Goal: Participate in discussion: Engage in conversation with other users on a specific topic

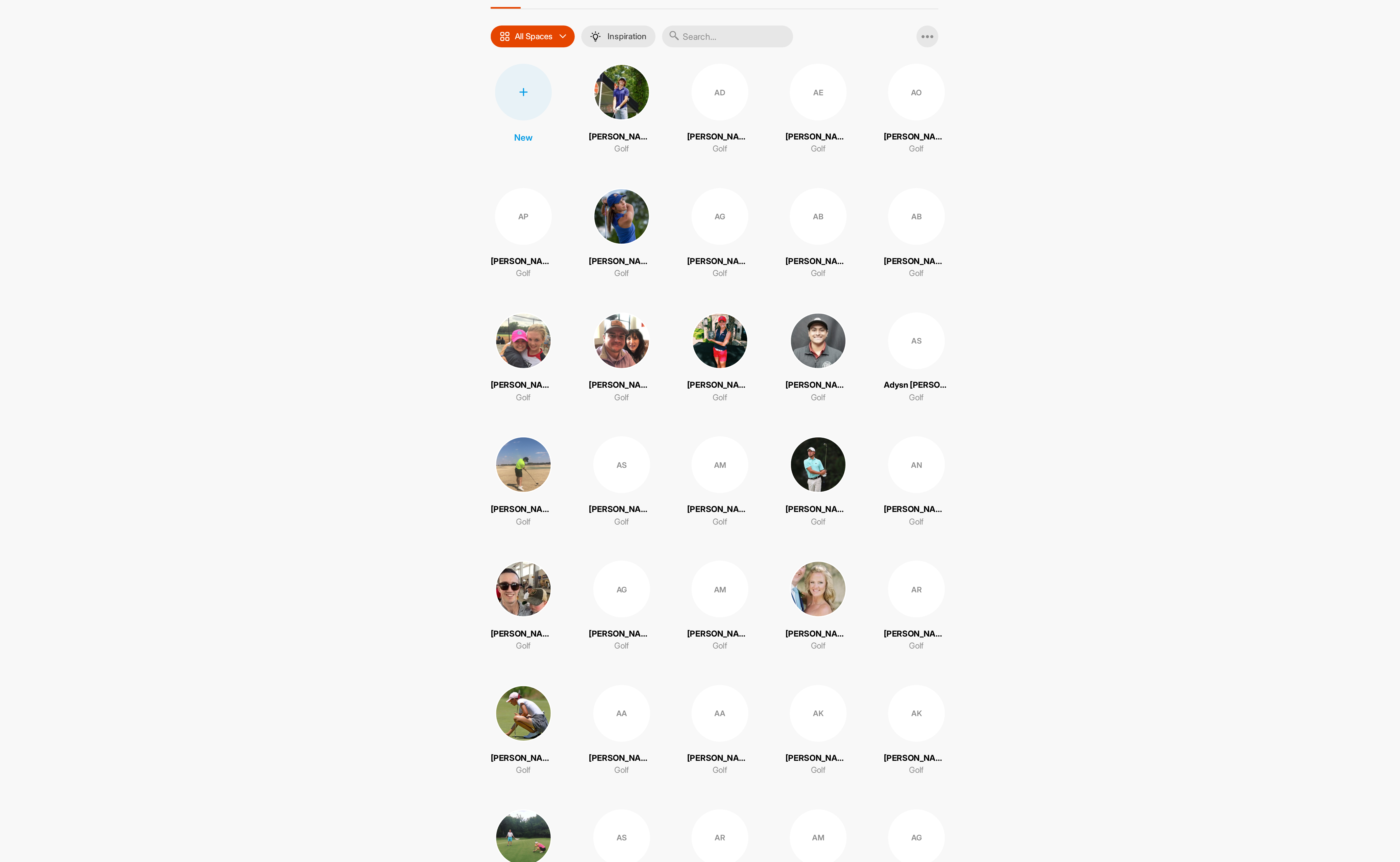
click at [744, 58] on input "text" at bounding box center [751, 60] width 70 height 12
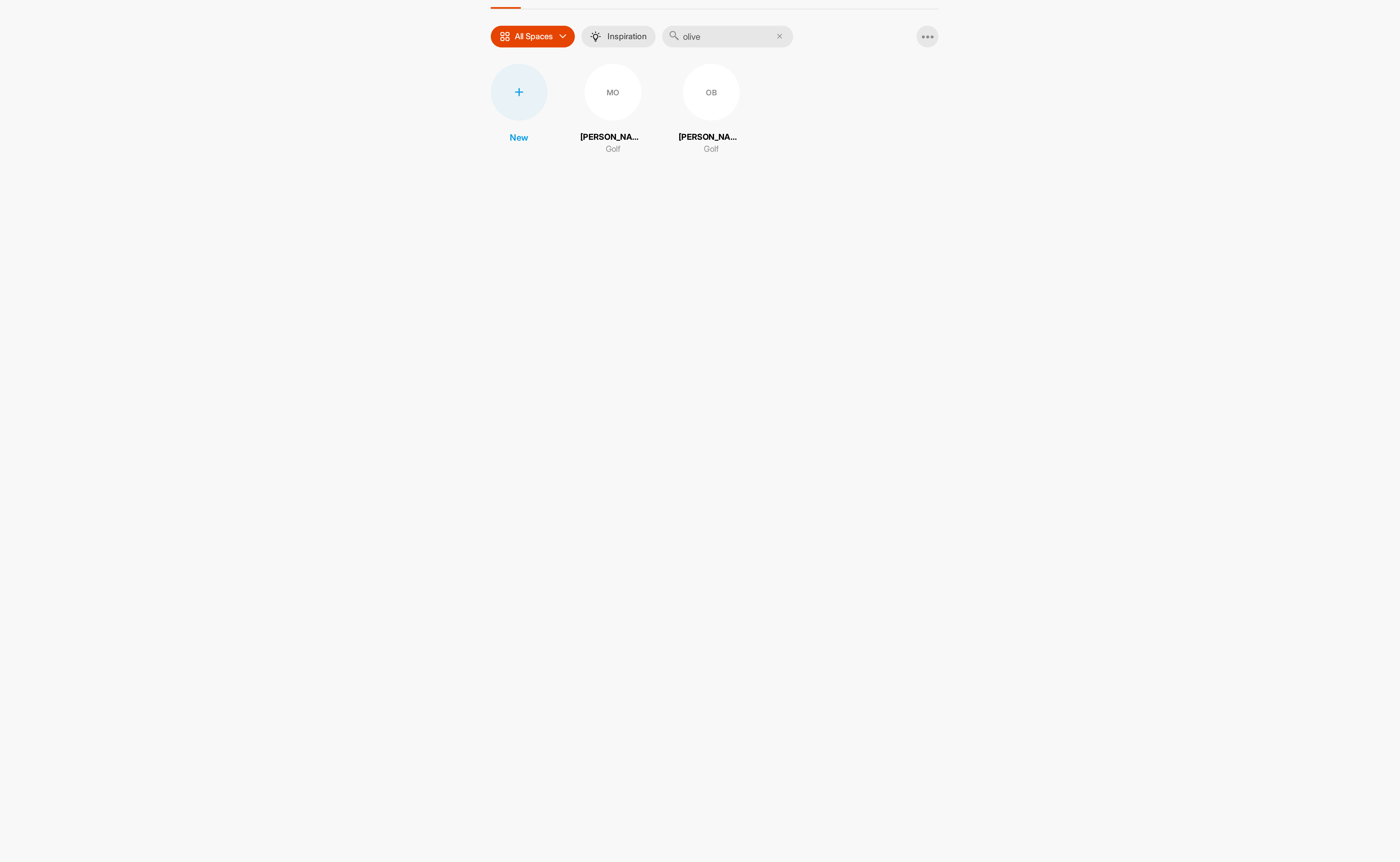
type input "olive"
click at [733, 97] on div "OB" at bounding box center [742, 89] width 30 height 30
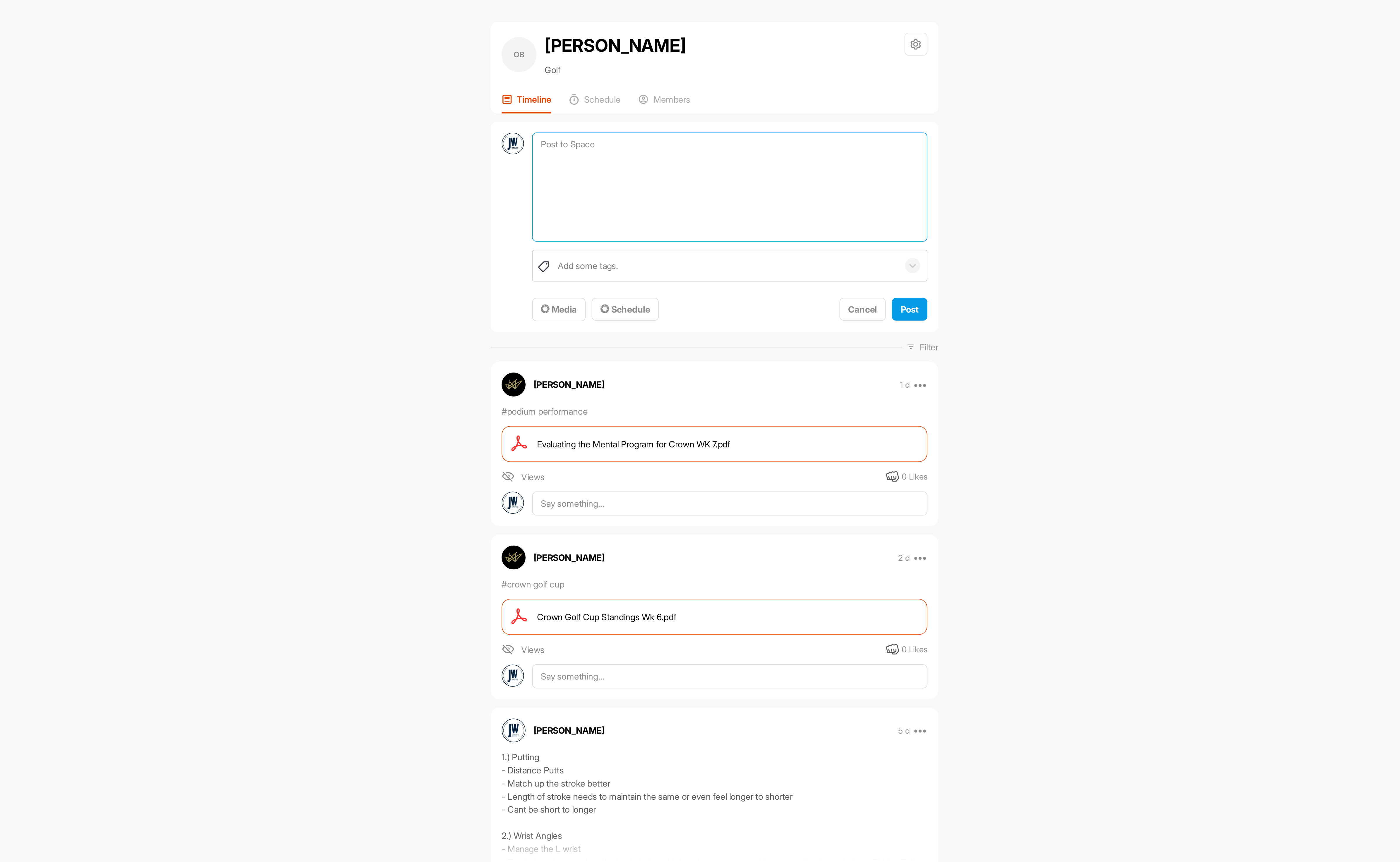
click at [685, 78] on textarea at bounding box center [752, 100] width 212 height 59
click at [661, 162] on button "Media" at bounding box center [660, 166] width 29 height 12
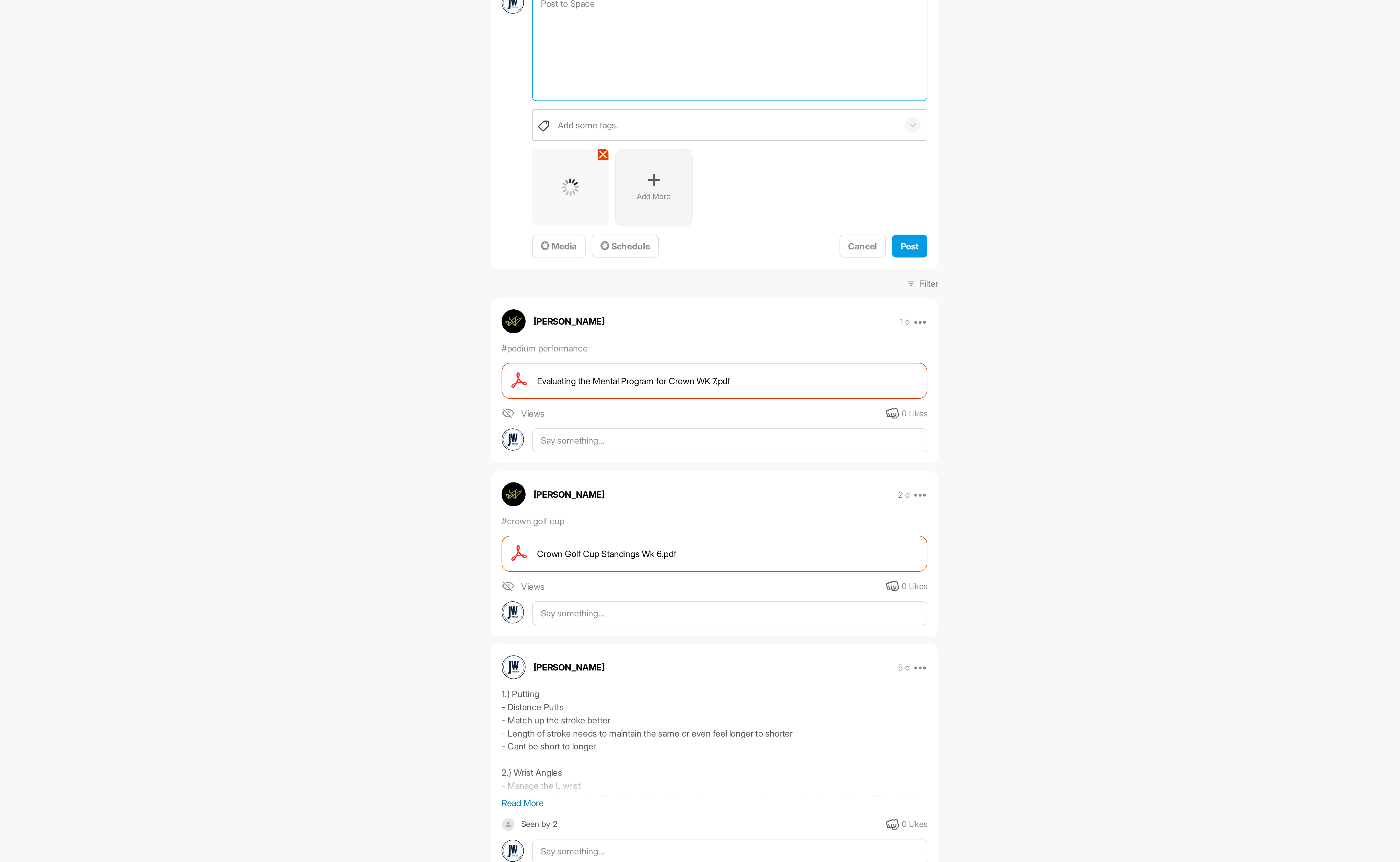
click at [724, 86] on textarea at bounding box center [752, 100] width 212 height 59
click at [708, 169] on icon at bounding box center [711, 172] width 7 height 7
click at [771, 116] on textarea at bounding box center [752, 100] width 212 height 59
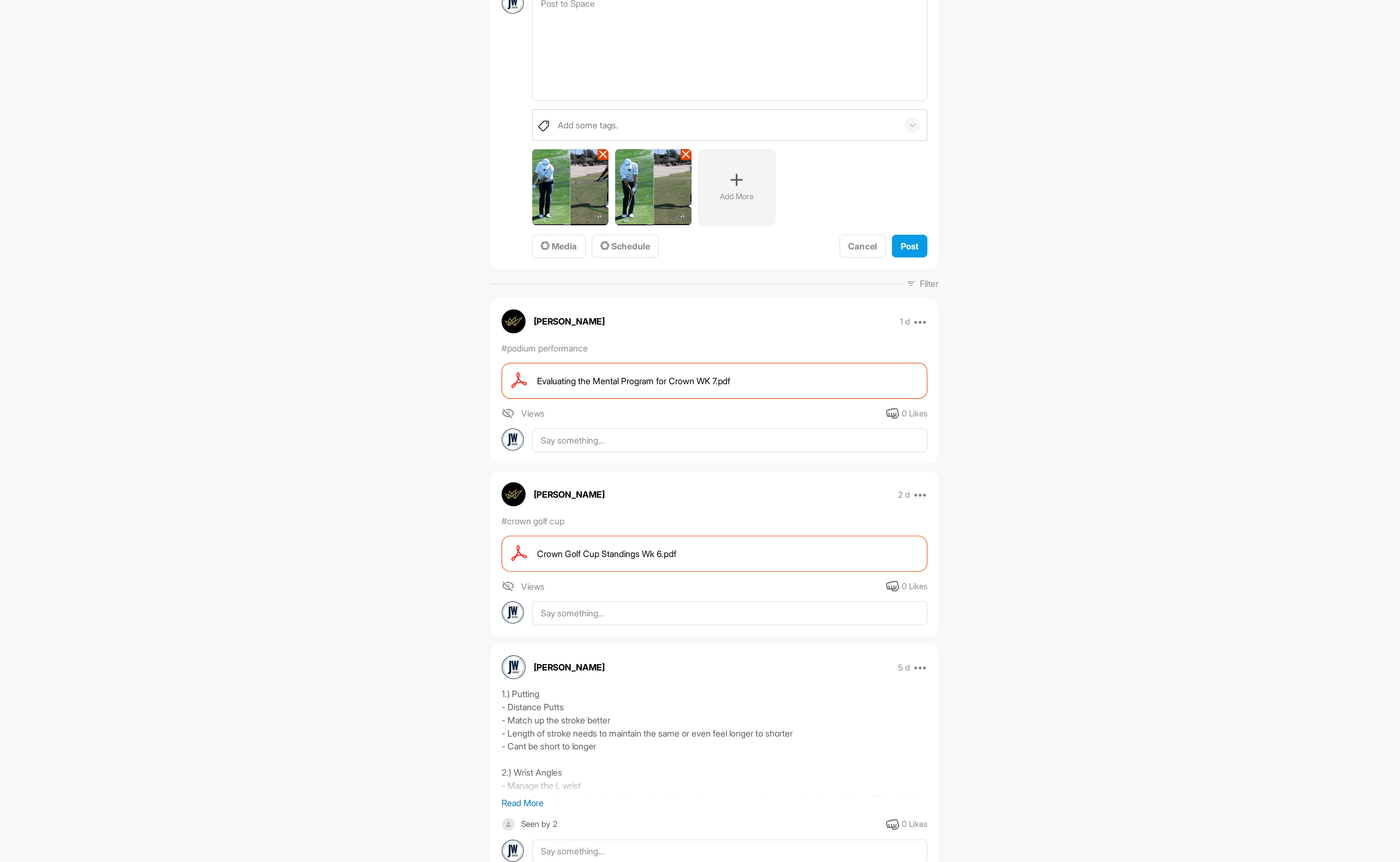
click at [750, 177] on div "Add More" at bounding box center [756, 176] width 41 height 41
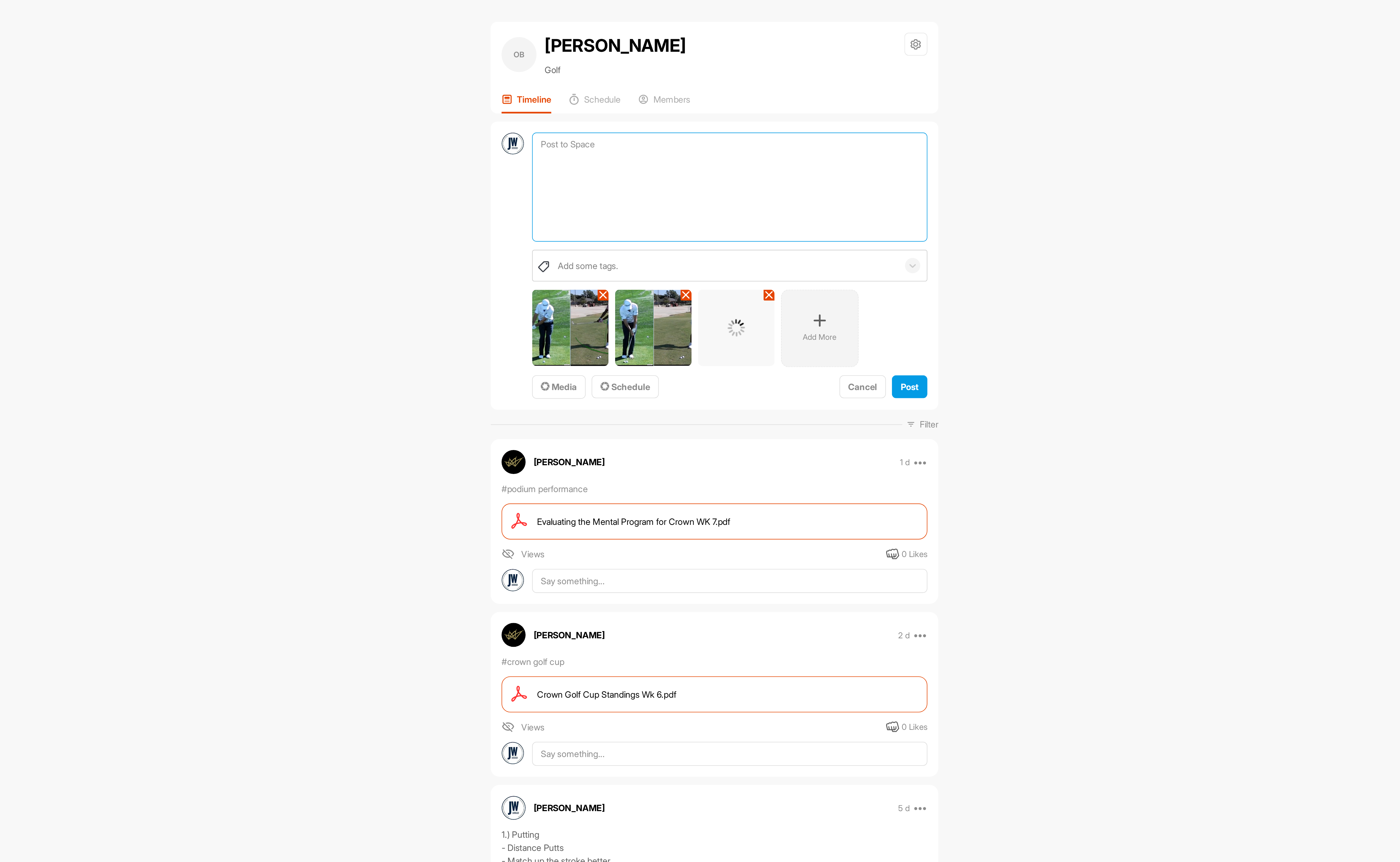
click at [791, 105] on textarea at bounding box center [752, 100] width 212 height 59
click at [799, 175] on icon at bounding box center [801, 172] width 7 height 7
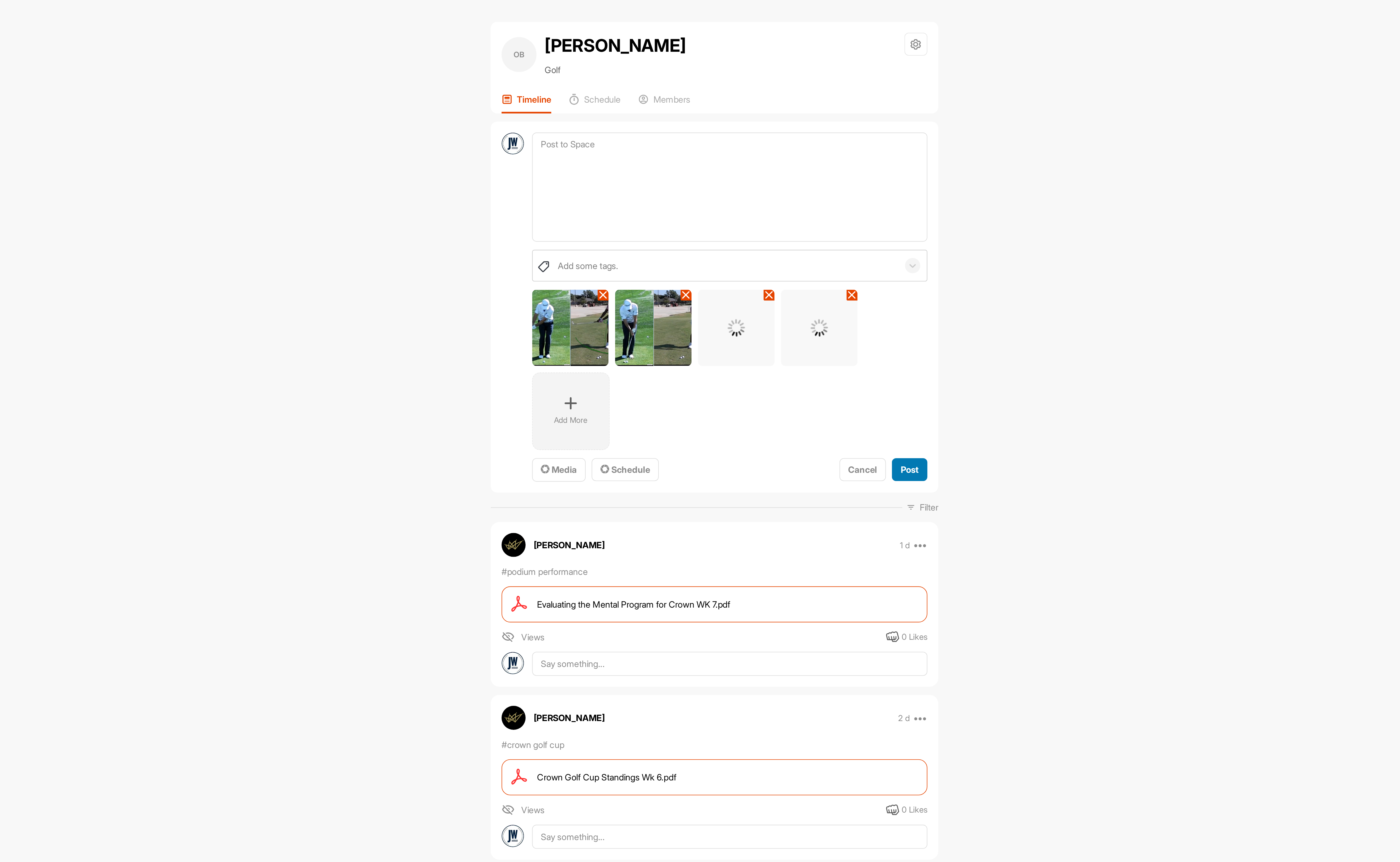
click at [844, 252] on span "Post" at bounding box center [849, 251] width 10 height 6
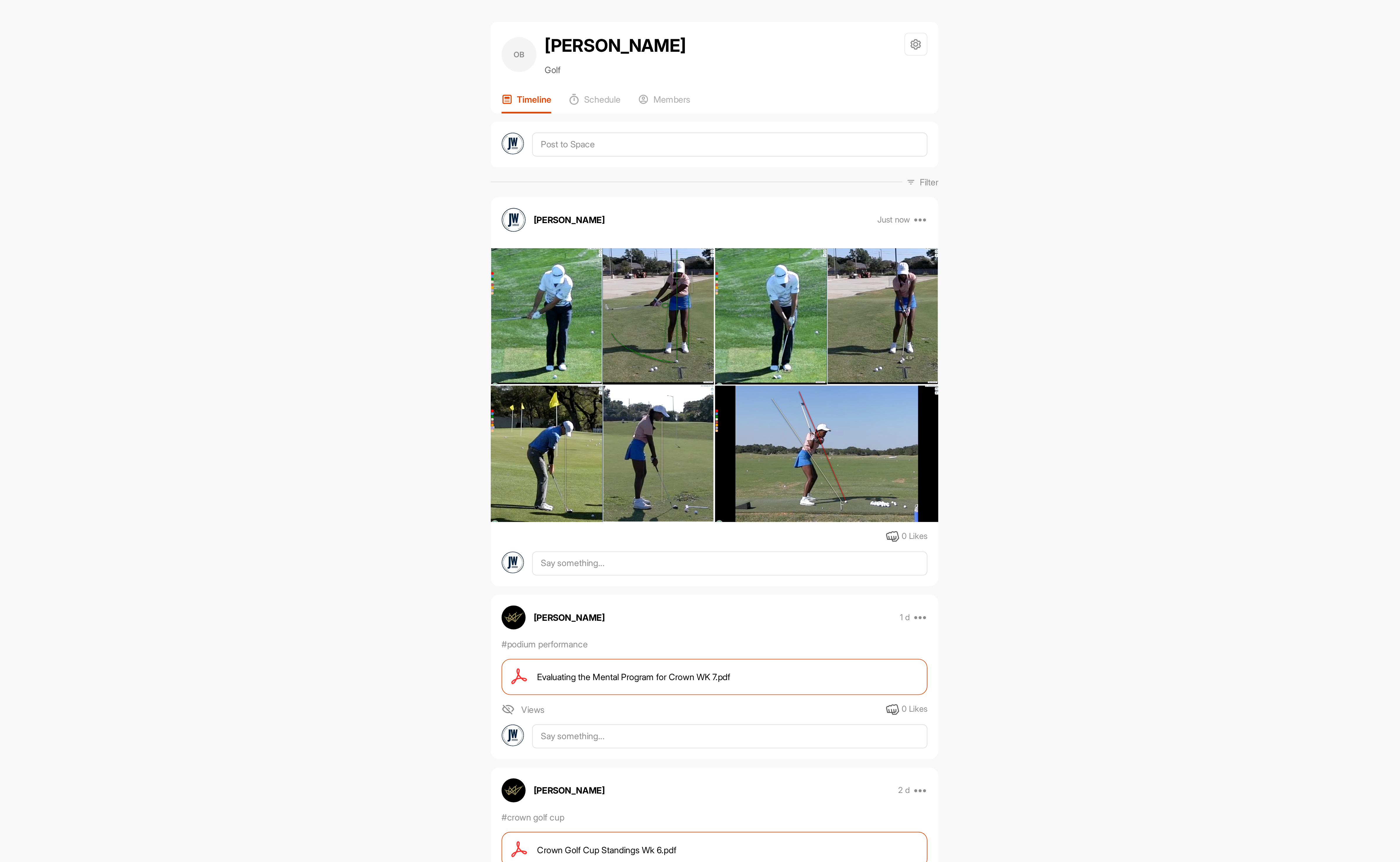
click at [673, 84] on div at bounding box center [745, 77] width 240 height 24
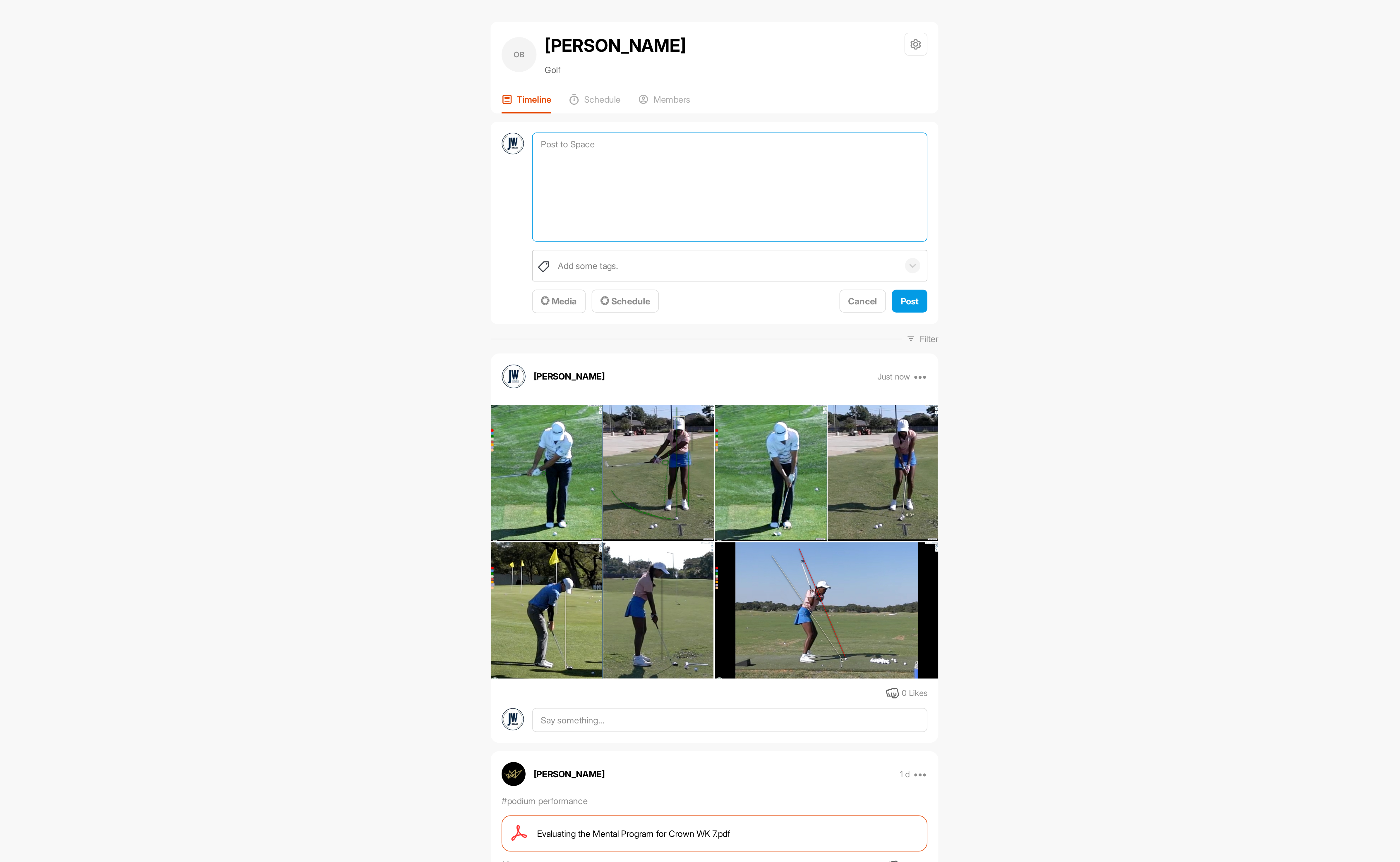
click at [680, 79] on textarea at bounding box center [752, 100] width 212 height 59
type textarea "Chipping a.) Set-Up - Soften the arms - chest more down and more tilt b.) Downs…"
click at [852, 161] on button "Post" at bounding box center [848, 161] width 19 height 12
